Goal: Obtain resource: Download file/media

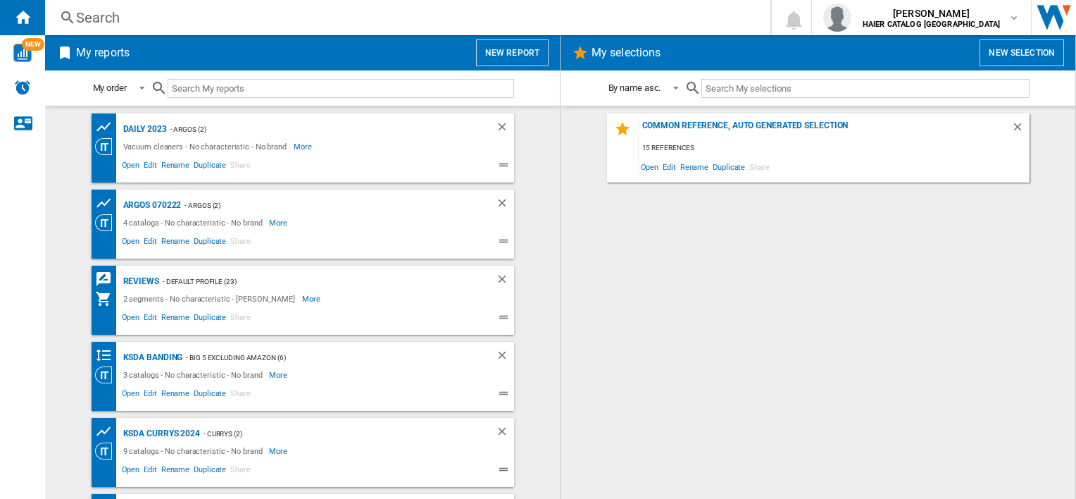
click at [514, 49] on button "New report" at bounding box center [512, 52] width 73 height 27
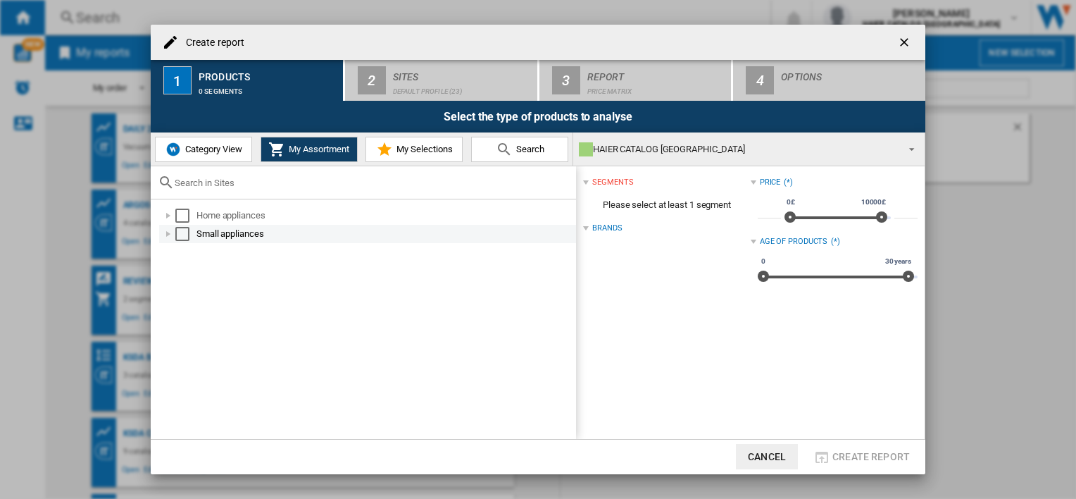
click at [168, 237] on div at bounding box center [168, 234] width 14 height 14
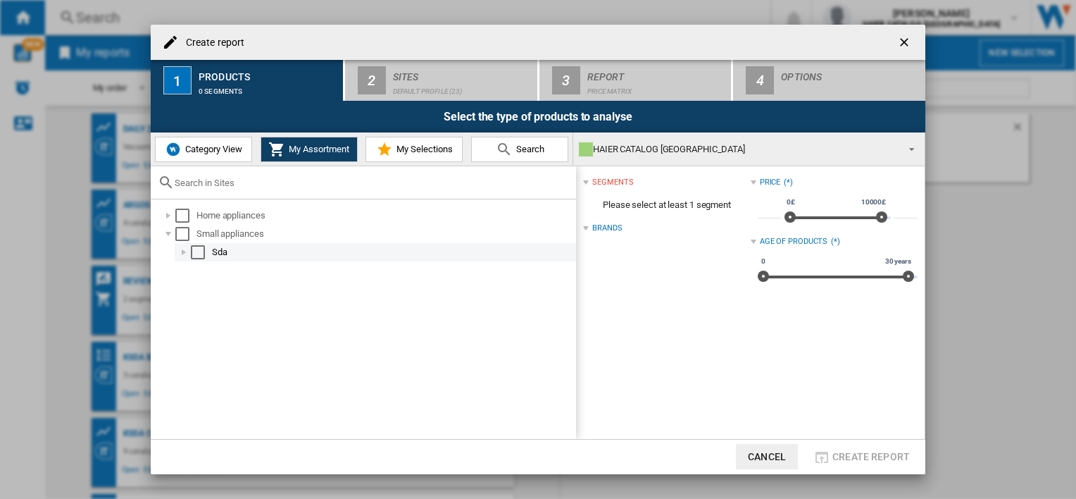
click at [185, 254] on div at bounding box center [184, 252] width 14 height 14
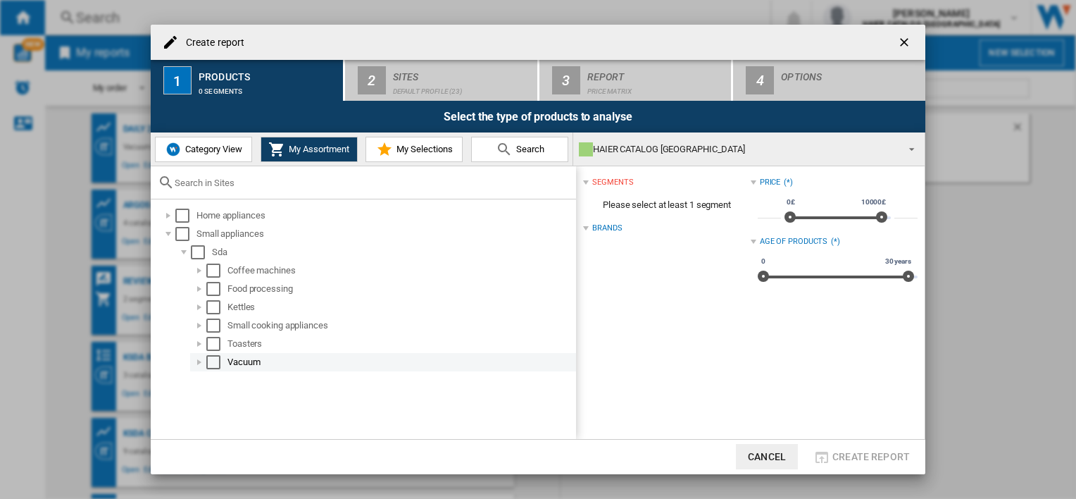
click at [212, 363] on div "Select" at bounding box center [213, 362] width 14 height 14
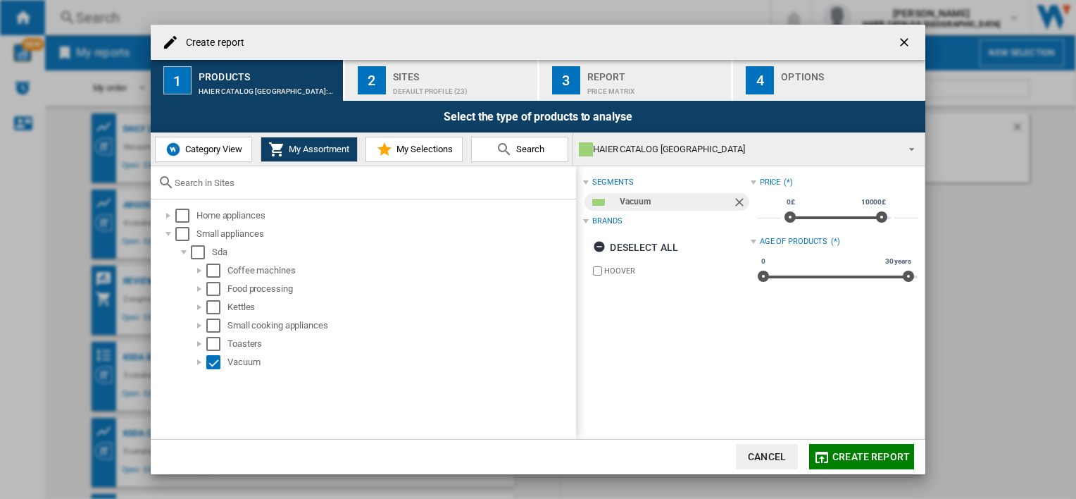
click at [232, 149] on span "Category View" at bounding box center [212, 149] width 61 height 11
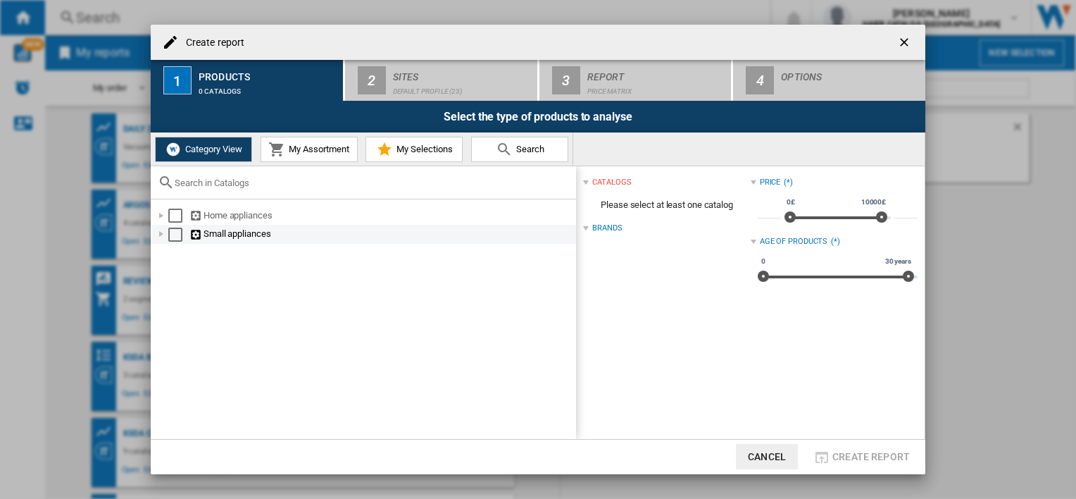
click at [156, 232] on div at bounding box center [161, 234] width 14 height 14
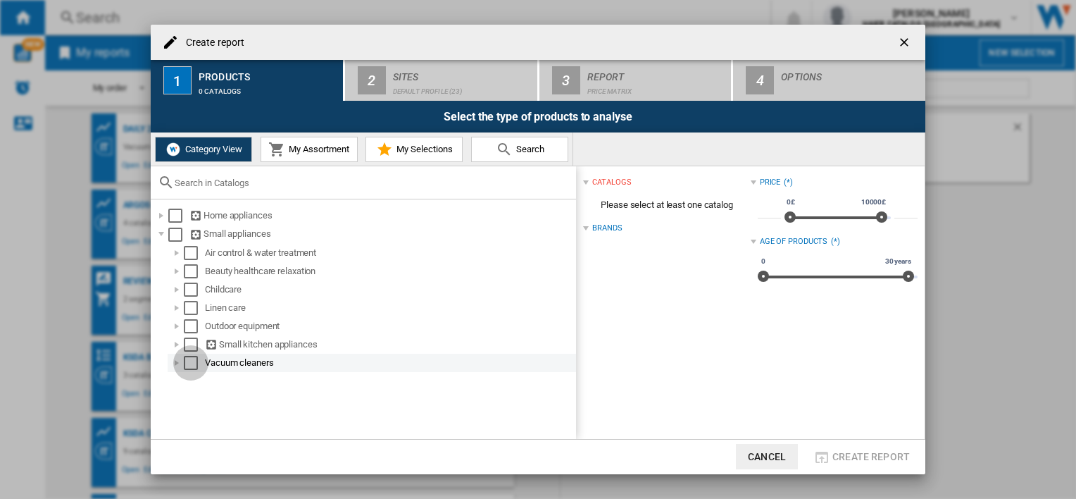
click at [187, 363] on div "Select" at bounding box center [191, 363] width 14 height 14
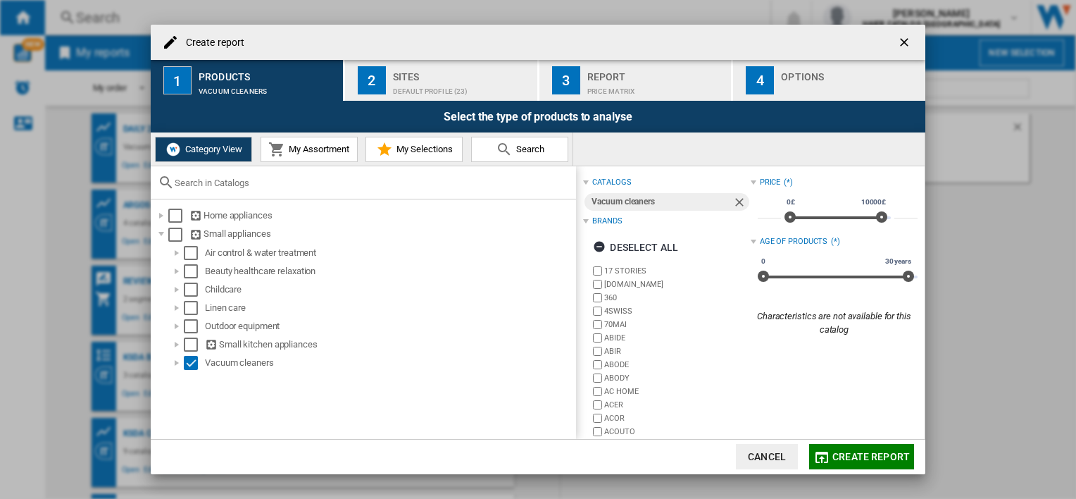
click at [499, 150] on md-icon at bounding box center [504, 149] width 17 height 17
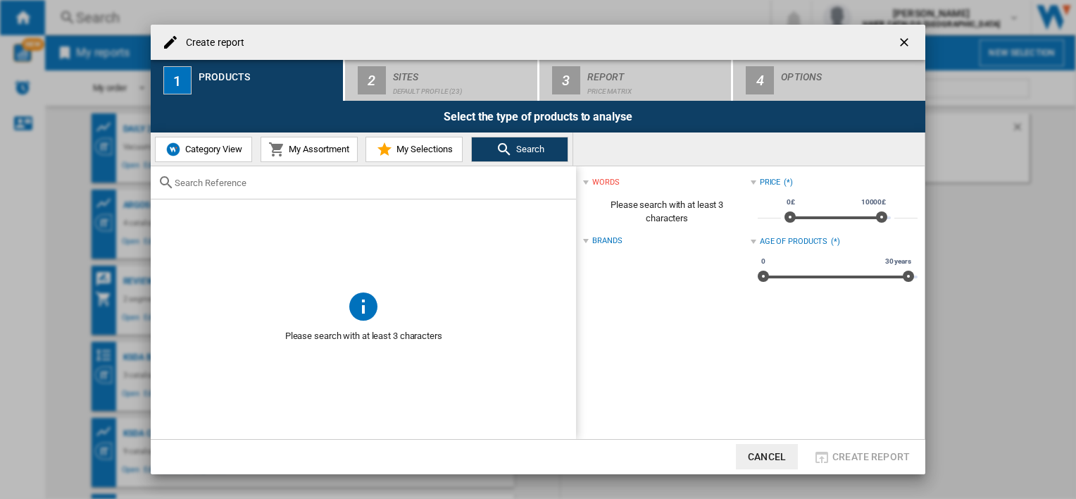
click at [316, 192] on div at bounding box center [363, 182] width 425 height 33
click at [305, 178] on input "text" at bounding box center [372, 183] width 394 height 11
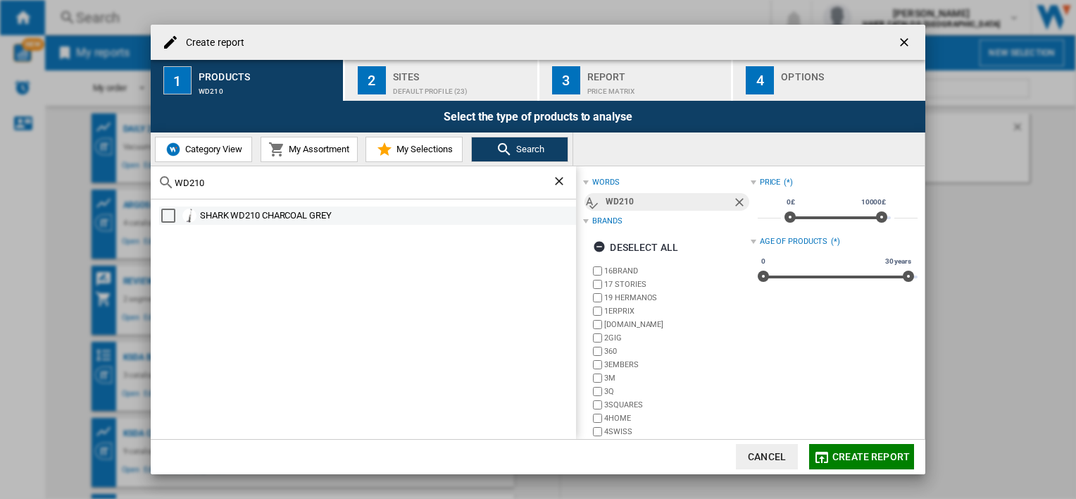
type input "WD210"
click at [267, 217] on div "SHARK WD210 CHARCOAL GREY" at bounding box center [387, 216] width 374 height 14
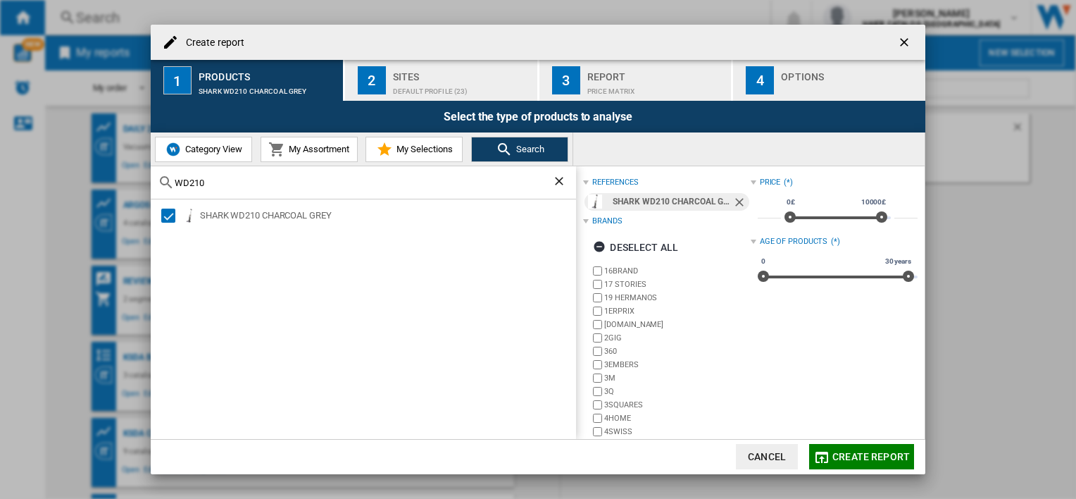
click at [614, 73] on div "Report" at bounding box center [656, 73] width 139 height 15
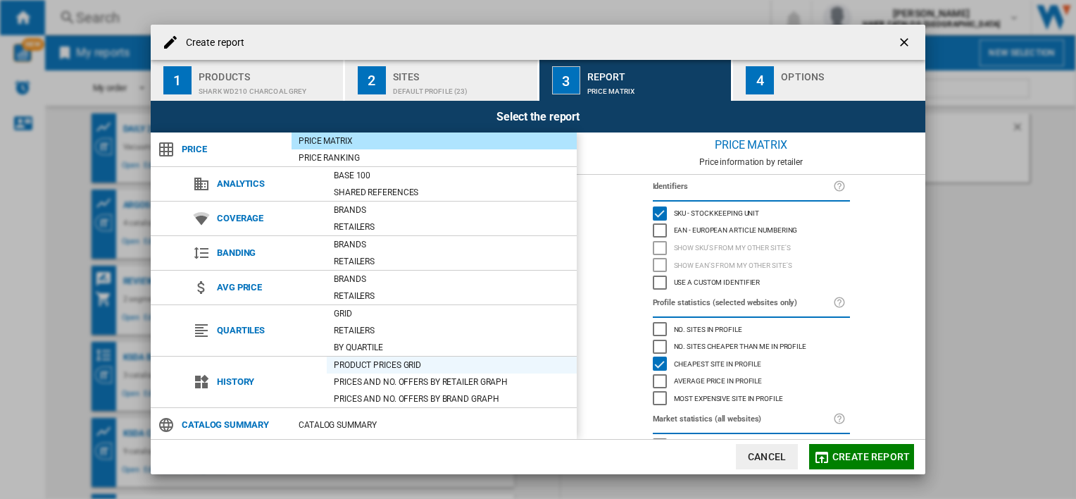
click at [386, 367] on div "Product prices grid" at bounding box center [452, 365] width 250 height 14
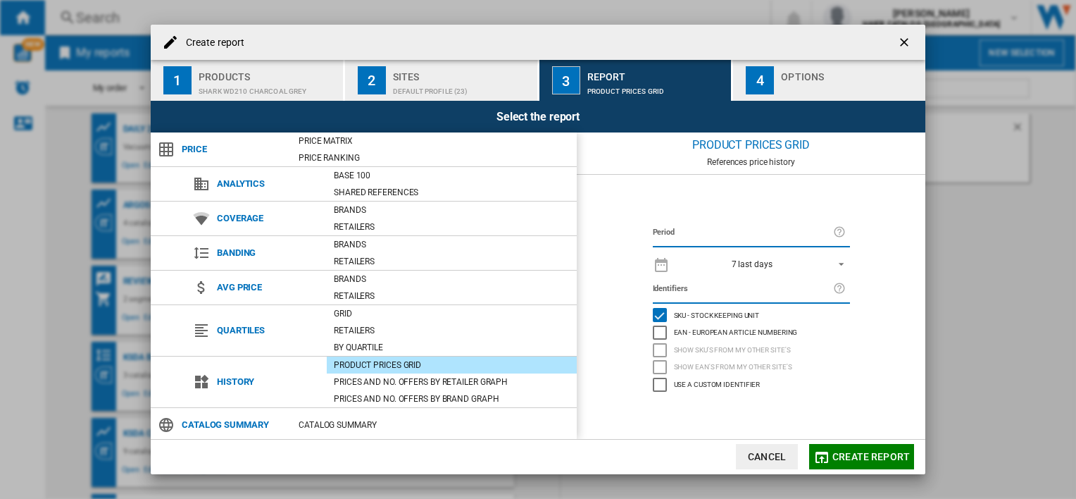
click at [775, 266] on span "7 last days" at bounding box center [752, 265] width 148 height 12
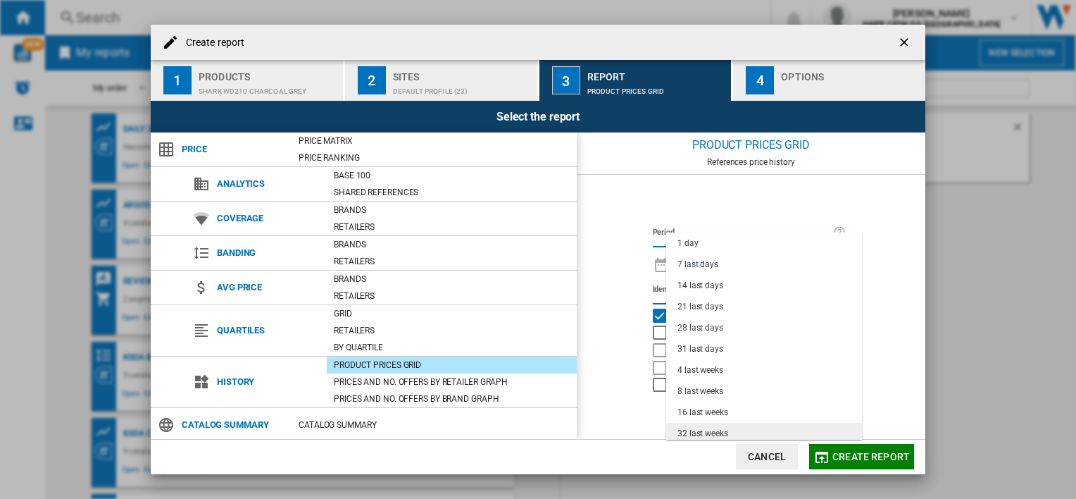
click at [711, 434] on div "32 last weeks" at bounding box center [703, 434] width 51 height 12
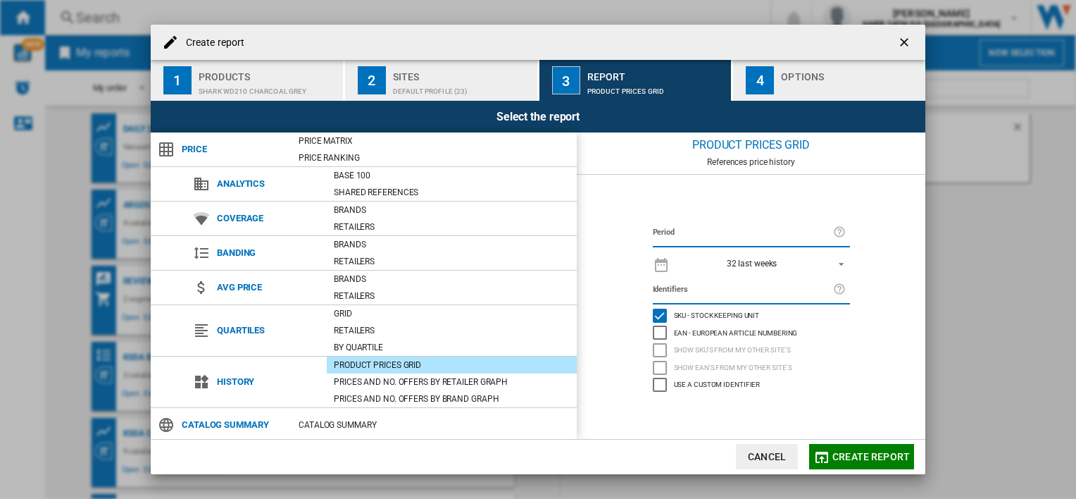
click at [856, 461] on span "Create report" at bounding box center [871, 456] width 77 height 11
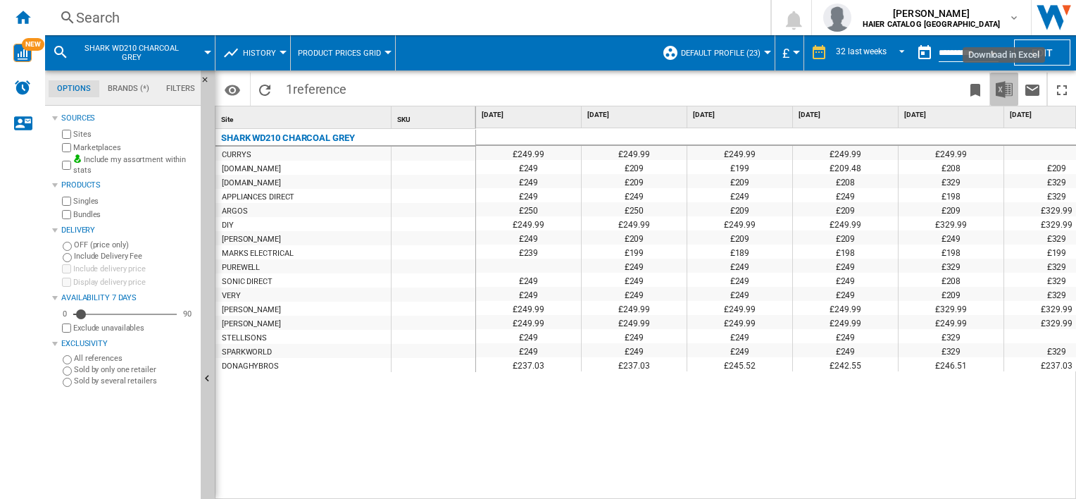
click at [1013, 96] on button "Download in Excel" at bounding box center [1004, 89] width 28 height 33
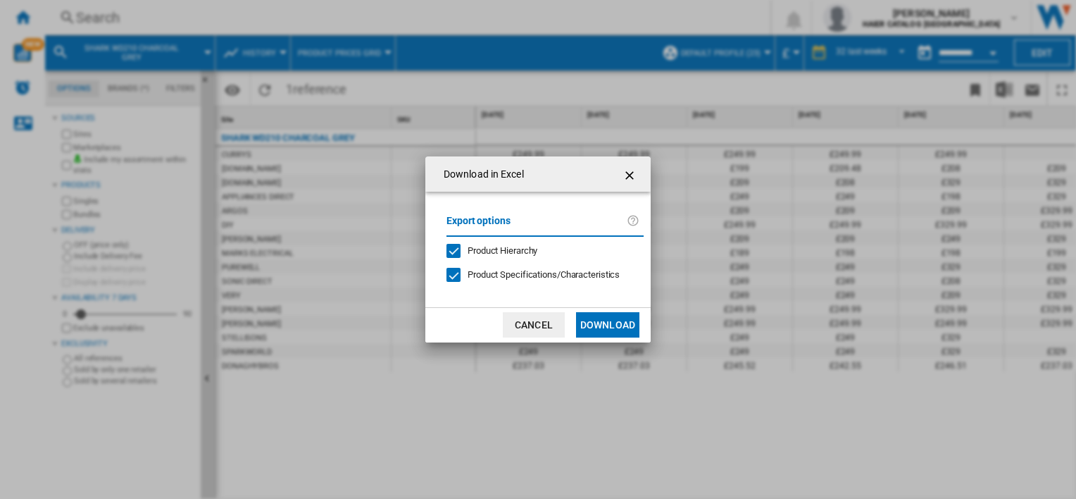
click at [584, 324] on button "Download" at bounding box center [607, 324] width 63 height 25
